Goal: Task Accomplishment & Management: Manage account settings

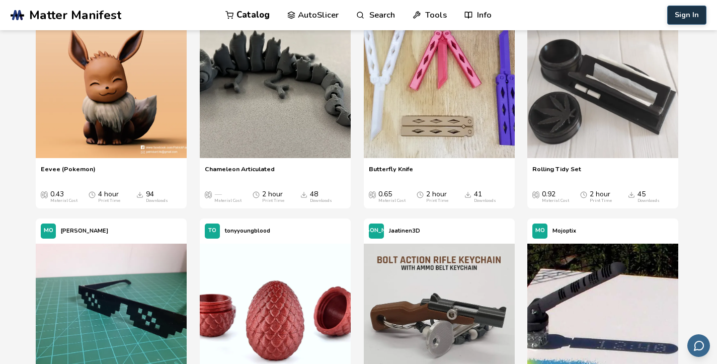
click at [686, 19] on button "Sign In" at bounding box center [686, 15] width 39 height 19
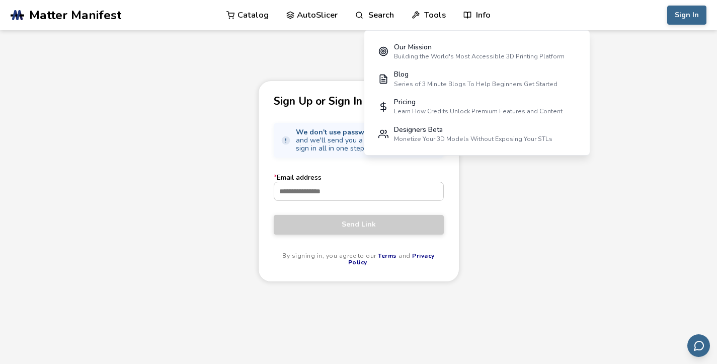
click at [482, 188] on div "Sign Up or Sign In We don't use passwords! Enter your email and we'll send you …" at bounding box center [358, 248] width 717 height 336
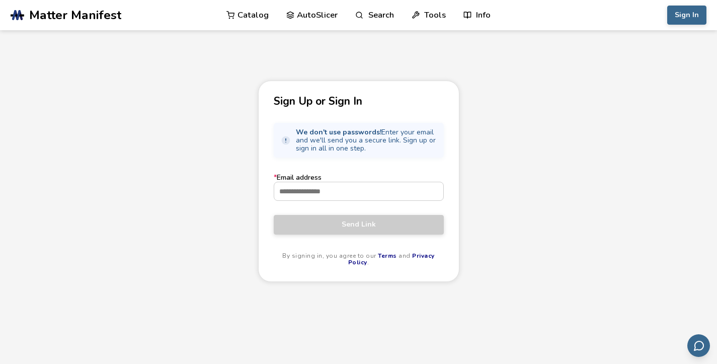
click at [624, 71] on main "Sign Up or Sign In We don't use passwords! Enter your email and we'll send you …" at bounding box center [358, 208] width 717 height 416
click at [416, 255] on link "Privacy Policy" at bounding box center [391, 259] width 87 height 15
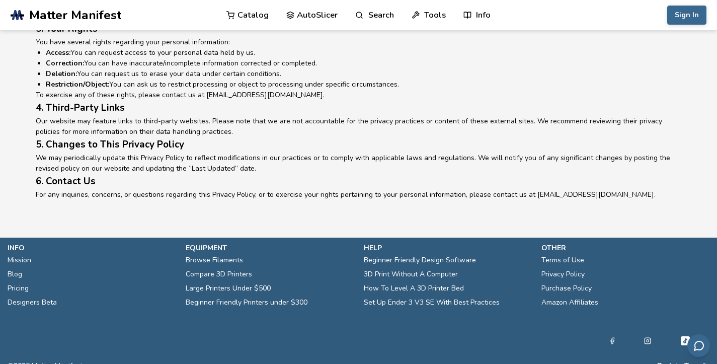
scroll to position [26, 0]
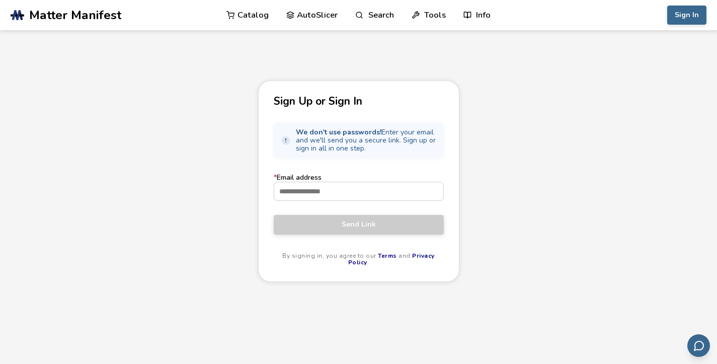
click at [378, 256] on link "Terms" at bounding box center [387, 256] width 19 height 8
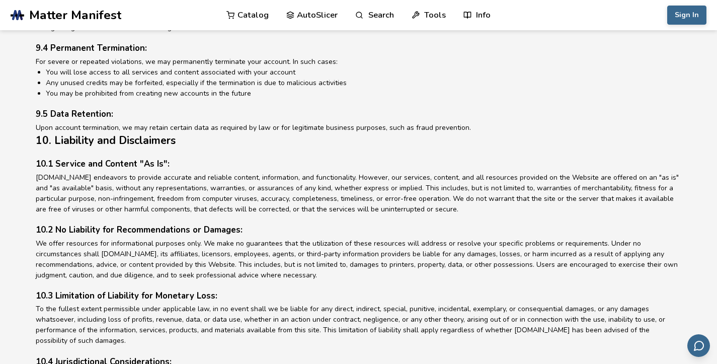
scroll to position [1273, 0]
